Goal: Register for event/course

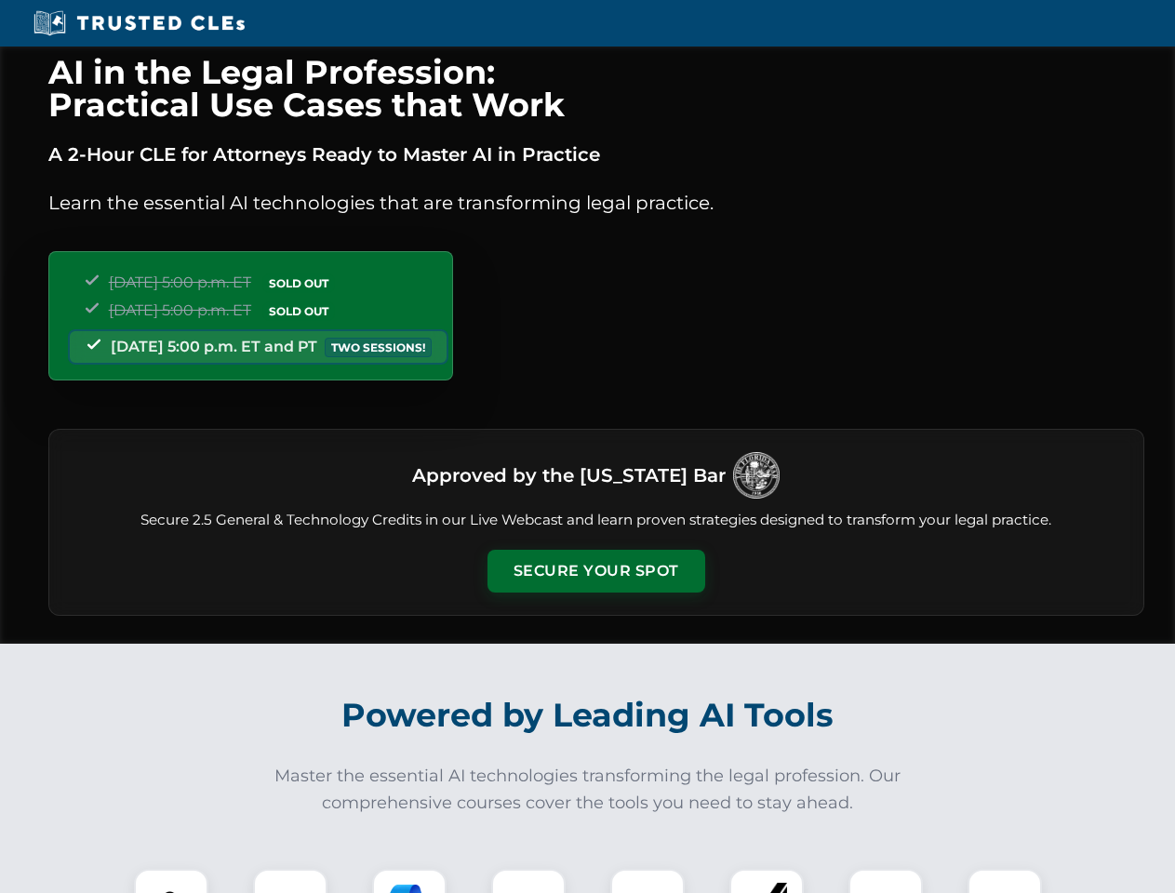
click at [596, 571] on button "Secure Your Spot" at bounding box center [597, 571] width 218 height 43
click at [171, 881] on img at bounding box center [171, 906] width 54 height 54
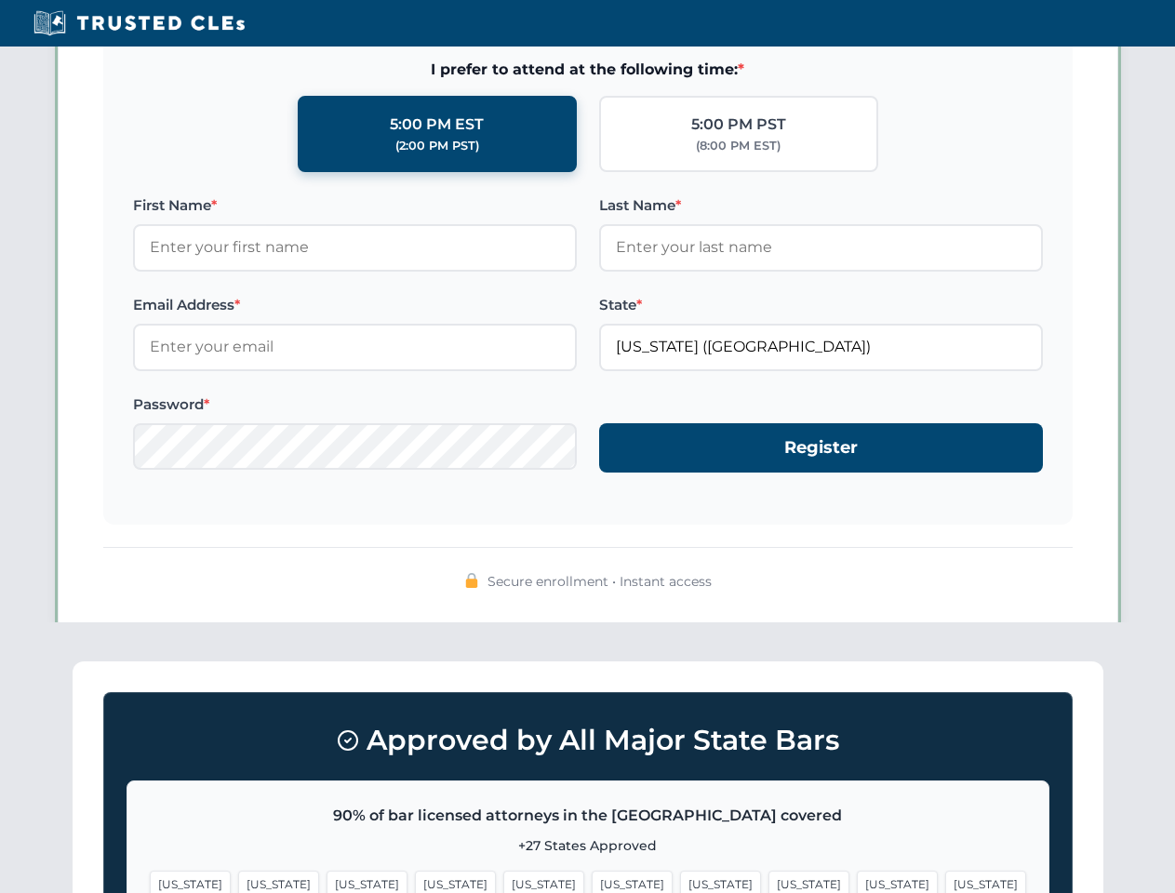
click at [680, 881] on span "[US_STATE]" at bounding box center [720, 884] width 81 height 27
click at [857, 881] on span "[US_STATE]" at bounding box center [897, 884] width 81 height 27
